Goal: Task Accomplishment & Management: Use online tool/utility

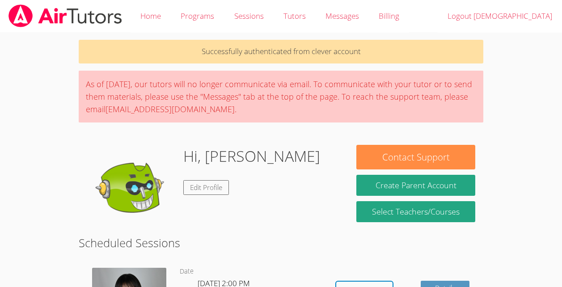
click at [376, 91] on div "As of [DATE], our tutors will no longer communicate via email. To communicate w…" at bounding box center [281, 97] width 405 height 52
drag, startPoint x: 0, startPoint y: 0, endPoint x: 376, endPoint y: 91, distance: 387.3
click at [376, 91] on div "As of [DATE], our tutors will no longer communicate via email. To communicate w…" at bounding box center [281, 97] width 405 height 52
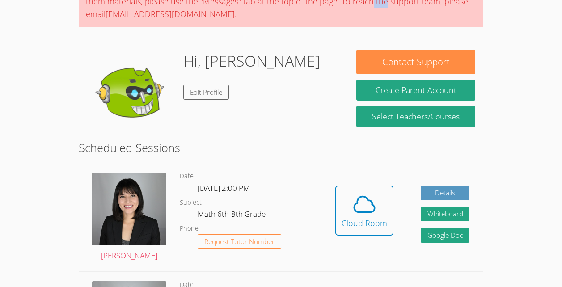
scroll to position [96, 0]
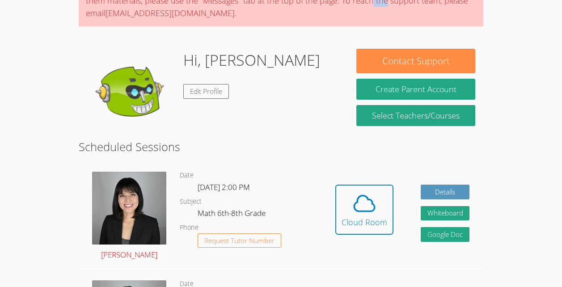
click at [119, 220] on img at bounding box center [129, 208] width 74 height 73
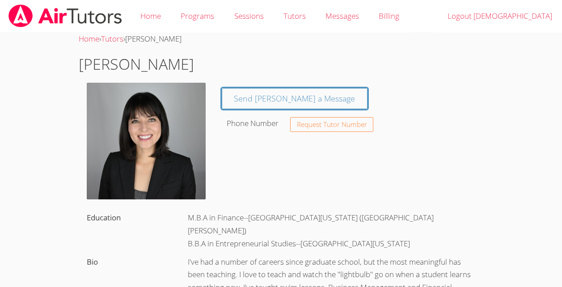
scroll to position [96, 0]
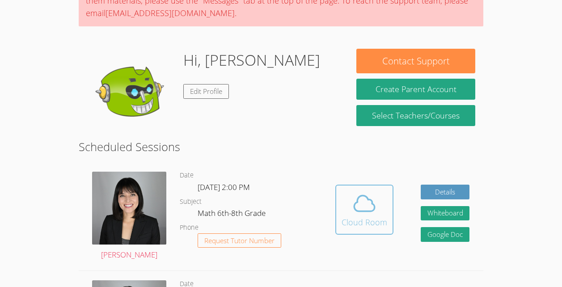
click at [381, 206] on span at bounding box center [365, 203] width 46 height 25
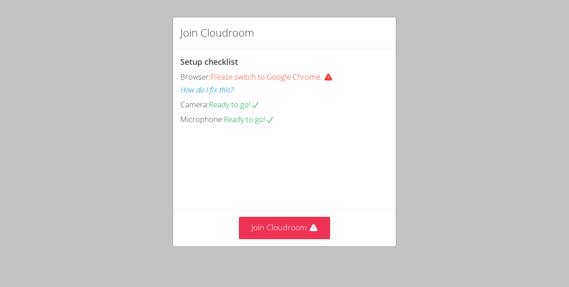
click at [389, 22] on div "Join Cloudroom" at bounding box center [284, 32] width 223 height 31
click at [381, 51] on div "Setup checklist Browser: Please switch to Google Chrome. How do I fix this? Cam…" at bounding box center [284, 128] width 223 height 161
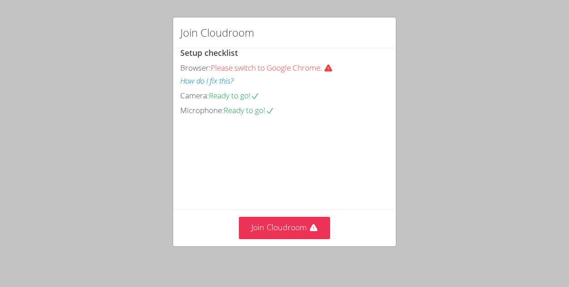
click at [527, 218] on div "Join Cloudroom Setup checklist Browser: Please switch to Google Chrome. How do …" at bounding box center [284, 143] width 569 height 287
click at [283, 135] on video at bounding box center [247, 157] width 134 height 67
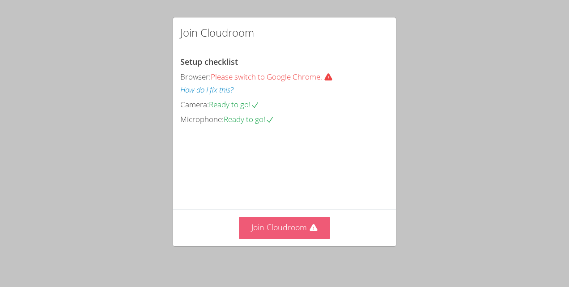
click at [276, 233] on button "Join Cloudroom" at bounding box center [285, 228] width 92 height 22
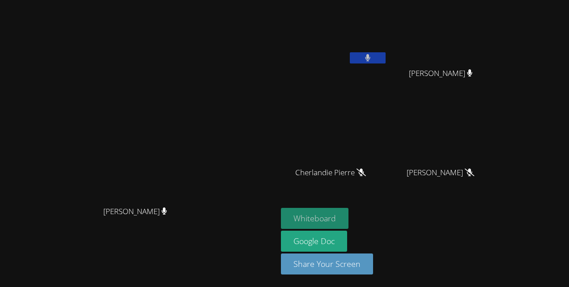
click at [336, 219] on button "Whiteboard" at bounding box center [315, 218] width 68 height 21
click at [385, 58] on button at bounding box center [368, 57] width 36 height 11
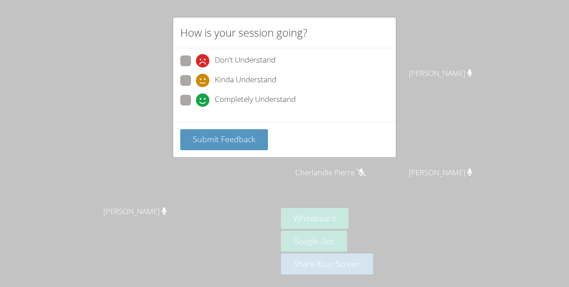
click at [195, 98] on label "Completely Understand" at bounding box center [237, 101] width 115 height 12
click at [196, 98] on input "Completely Understand" at bounding box center [200, 99] width 8 height 8
radio input "true"
click at [241, 141] on span "Submit Feedback" at bounding box center [224, 139] width 63 height 11
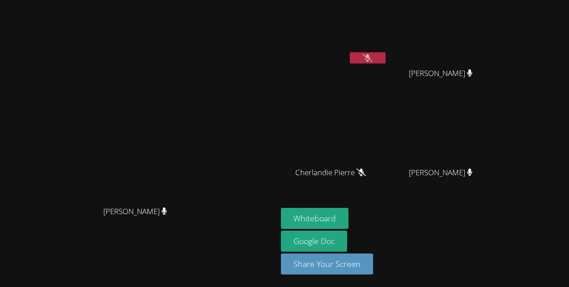
click at [385, 58] on button at bounding box center [368, 57] width 36 height 11
click at [385, 62] on button at bounding box center [368, 57] width 36 height 11
click at [387, 140] on video at bounding box center [334, 133] width 106 height 60
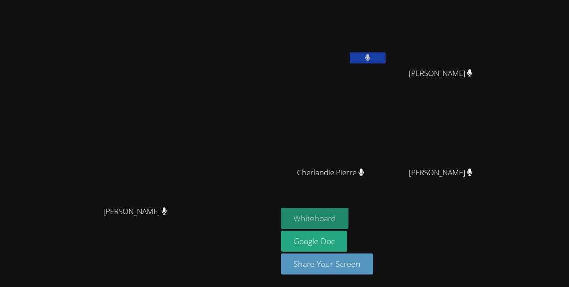
click at [348, 215] on button "Whiteboard" at bounding box center [315, 218] width 68 height 21
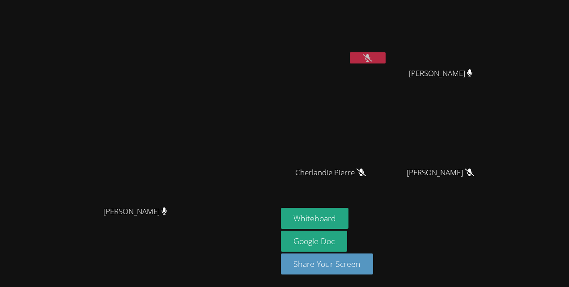
click at [385, 56] on button at bounding box center [368, 57] width 36 height 11
click at [370, 61] on icon at bounding box center [367, 58] width 5 height 8
click at [385, 58] on button at bounding box center [368, 57] width 36 height 11
